Goal: Task Accomplishment & Management: Use online tool/utility

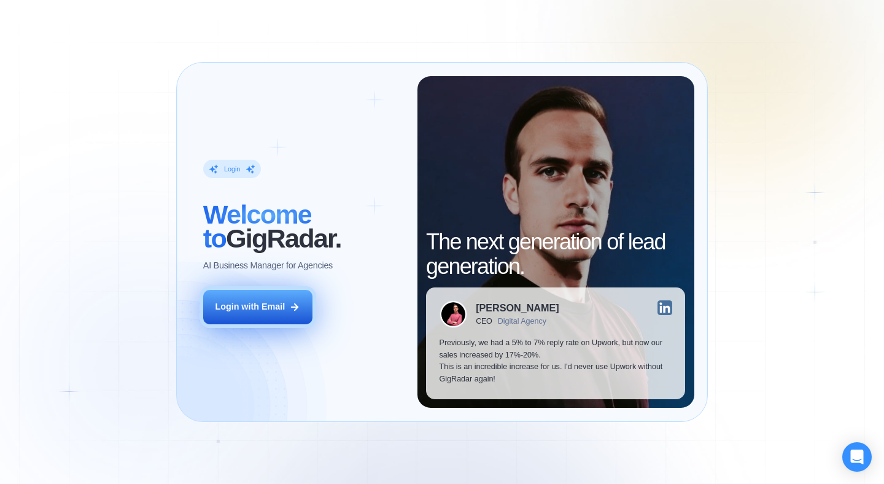
click at [295, 308] on icon at bounding box center [294, 306] width 11 height 11
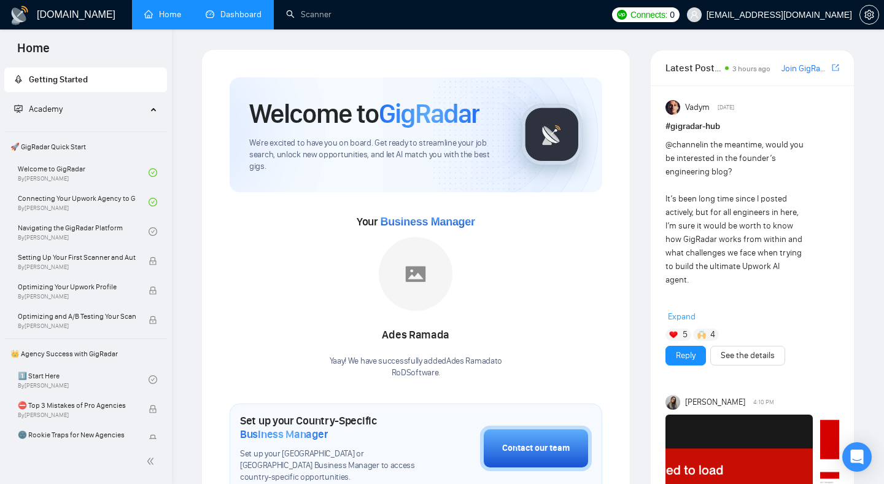
click at [229, 18] on link "Dashboard" at bounding box center [234, 14] width 56 height 10
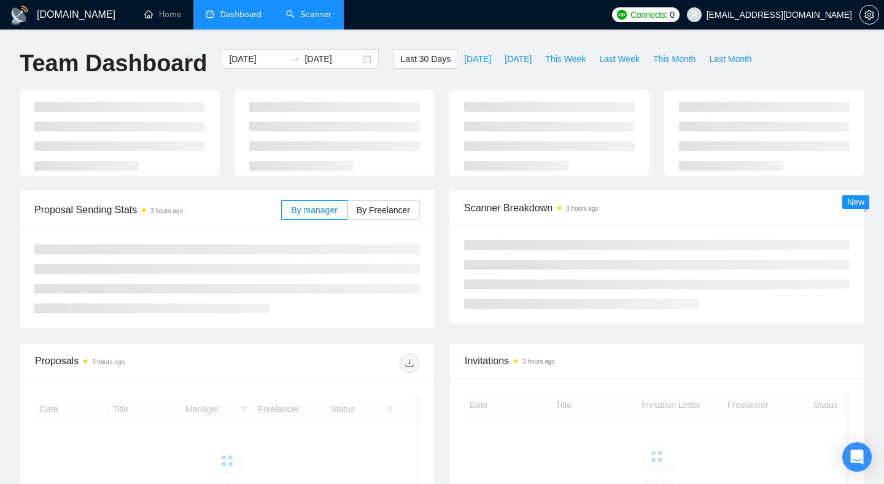
click at [299, 14] on link "Scanner" at bounding box center [308, 14] width 45 height 10
